Goal: Transaction & Acquisition: Download file/media

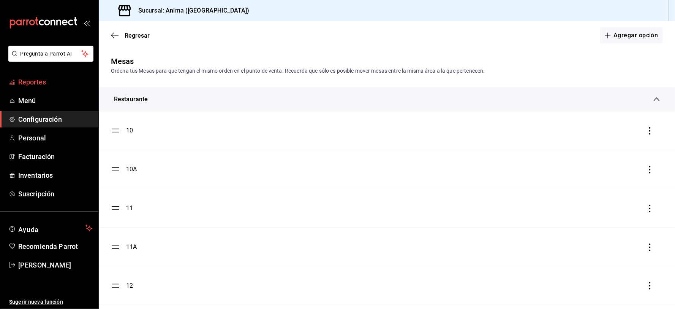
click at [50, 78] on span "Reportes" at bounding box center [55, 82] width 74 height 10
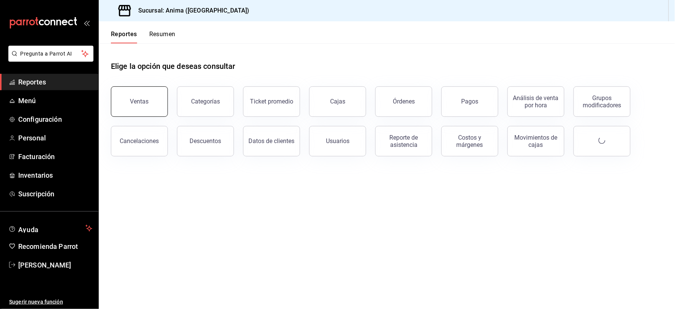
click at [160, 107] on button "Ventas" at bounding box center [139, 101] width 57 height 30
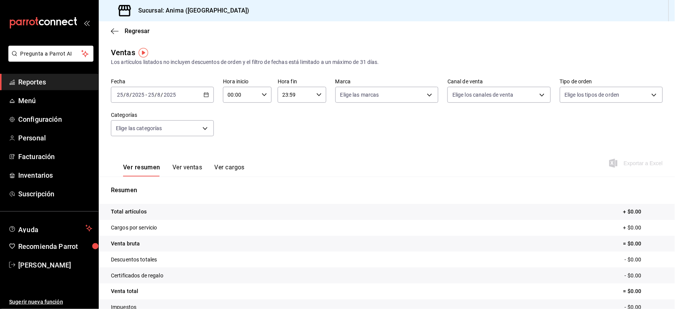
click at [205, 96] on icon "button" at bounding box center [206, 94] width 5 height 5
click at [149, 133] on span "Ayer" at bounding box center [146, 135] width 59 height 8
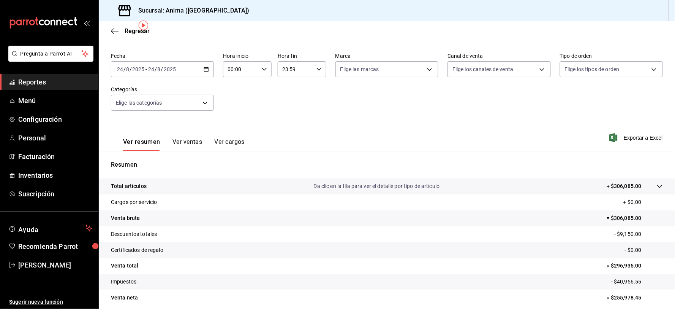
scroll to position [27, 0]
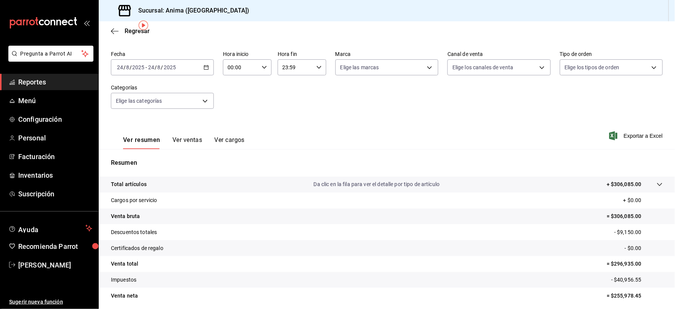
click at [175, 65] on input "2025" at bounding box center [169, 67] width 13 height 6
click at [170, 158] on span "Rango de fechas" at bounding box center [146, 159] width 59 height 8
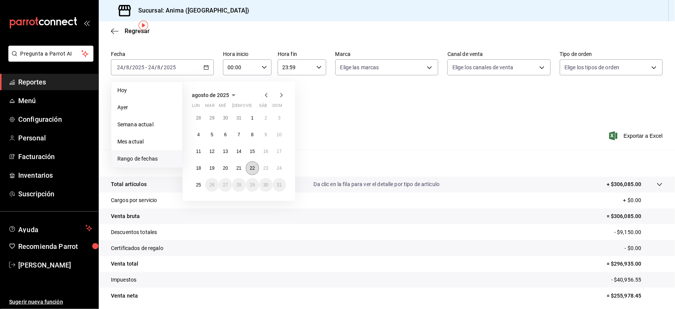
click at [255, 165] on abbr "22" at bounding box center [252, 167] width 5 height 5
click at [283, 168] on button "24" at bounding box center [279, 168] width 13 height 14
click at [255, 169] on button "22" at bounding box center [252, 168] width 13 height 14
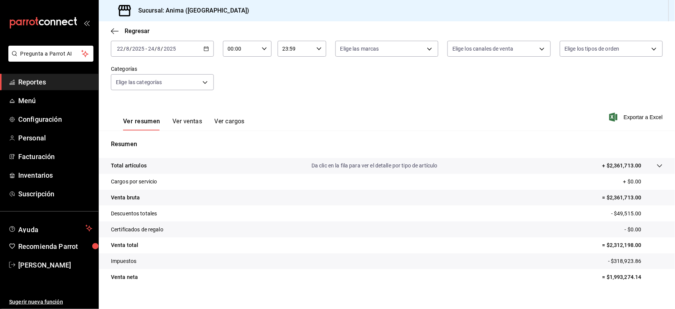
scroll to position [55, 0]
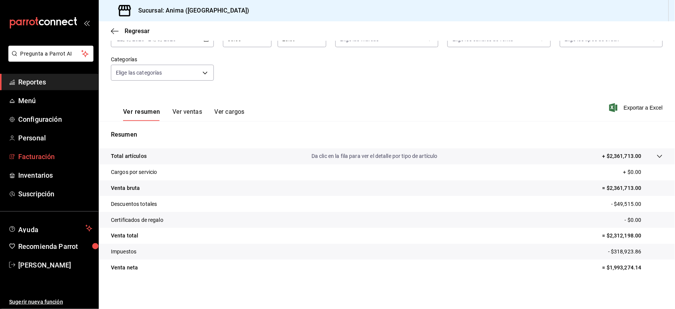
click at [40, 150] on link "Facturación" at bounding box center [49, 156] width 98 height 16
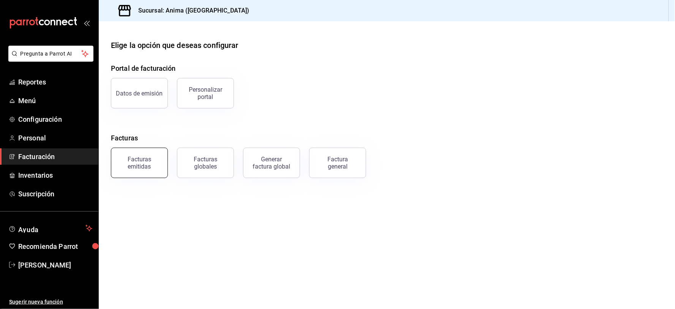
click at [149, 154] on button "Facturas emitidas" at bounding box center [139, 162] width 57 height 30
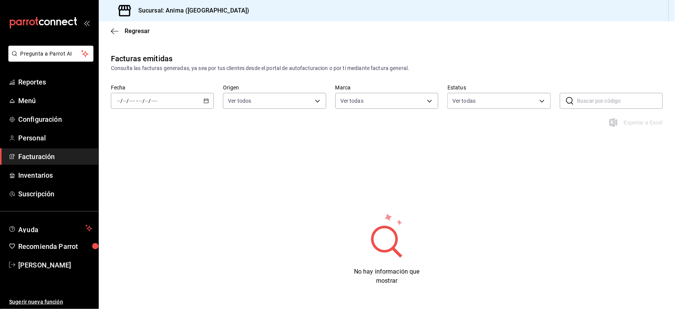
type input "a66376ae-ea22-4cd2-97e0-9ea16bf22336"
click at [132, 141] on span "Ayer" at bounding box center [146, 141] width 59 height 8
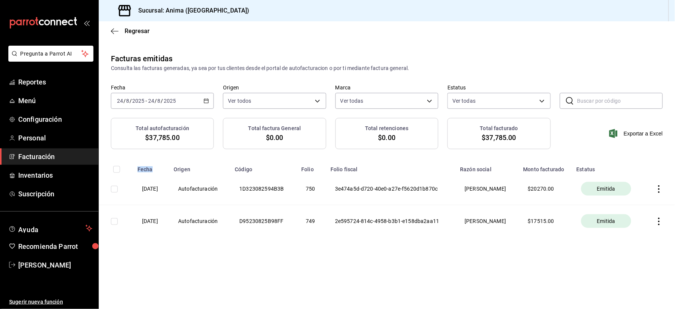
click at [656, 190] on icon "button" at bounding box center [660, 189] width 8 height 8
click at [656, 187] on li "Descargar XML" at bounding box center [630, 190] width 67 height 19
click at [659, 187] on icon "button" at bounding box center [660, 189] width 8 height 8
click at [633, 172] on div "Descargar PDF" at bounding box center [636, 171] width 36 height 6
